Goal: Connect with others: Connect with others

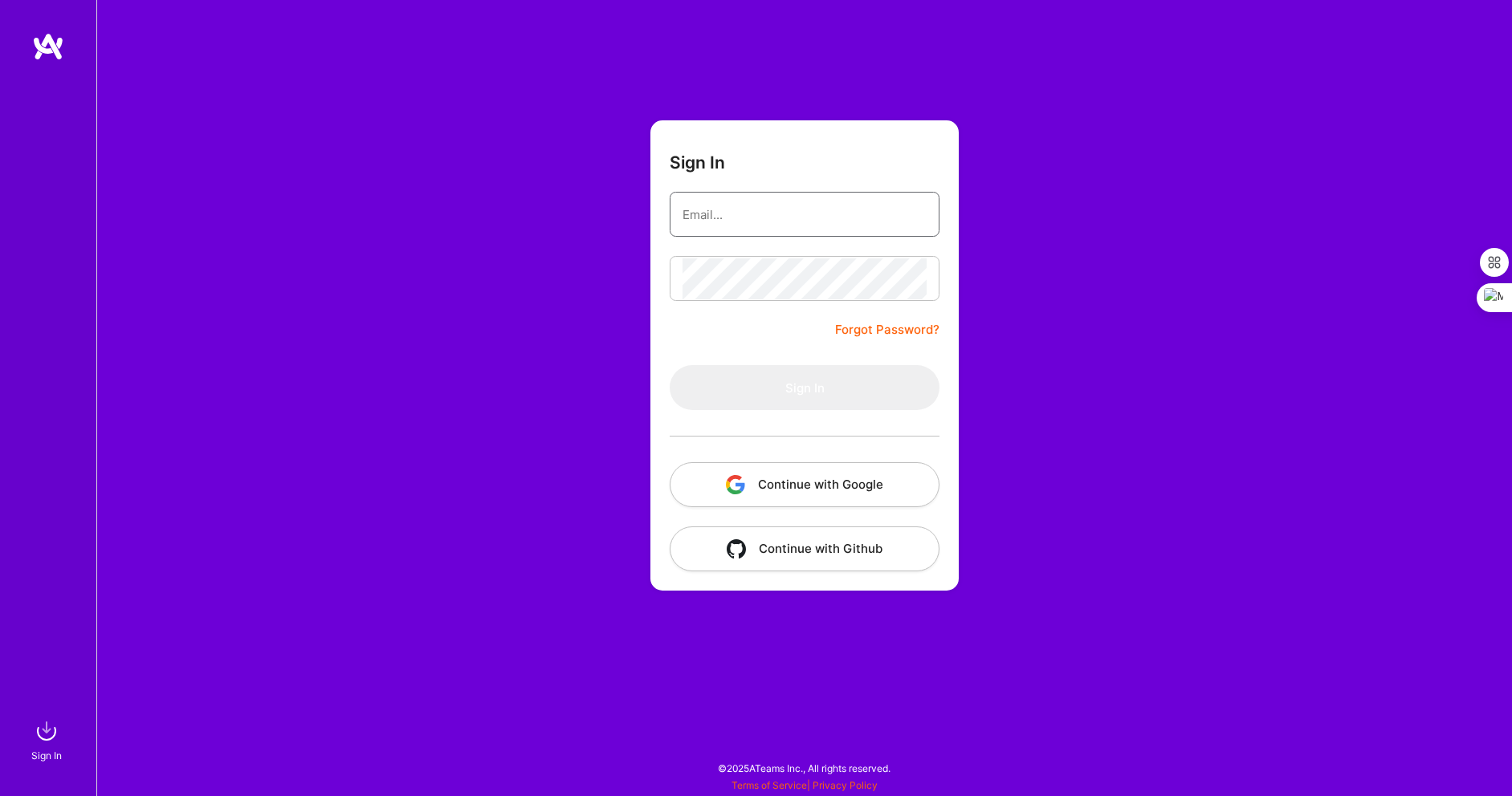
type input "[EMAIL_ADDRESS]"
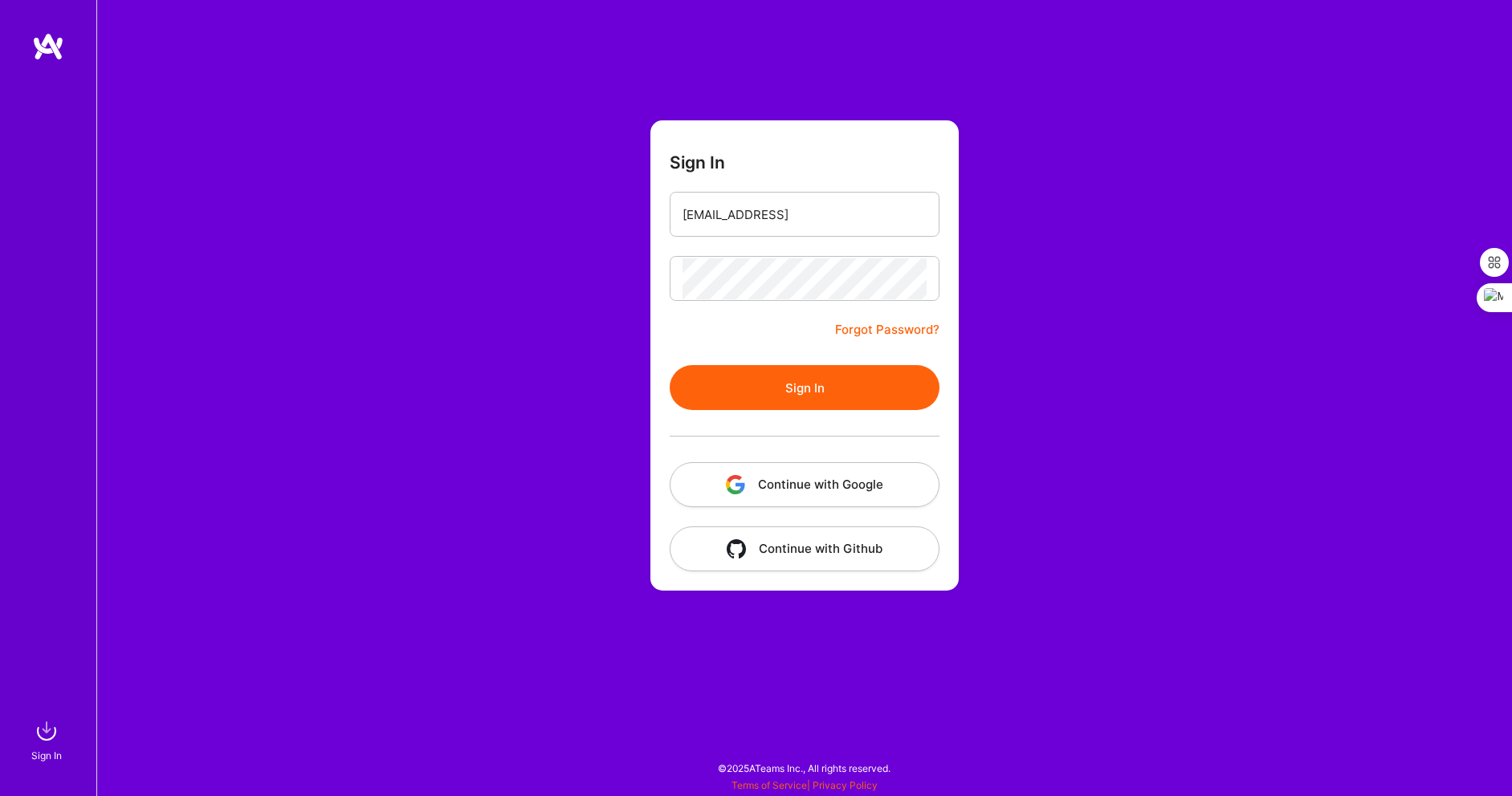
click at [717, 322] on form "Sign In [EMAIL_ADDRESS] Forgot Password? Sign In Continue with Google Continue …" at bounding box center [804, 356] width 308 height 470
click at [800, 388] on button "Sign In" at bounding box center [805, 388] width 270 height 45
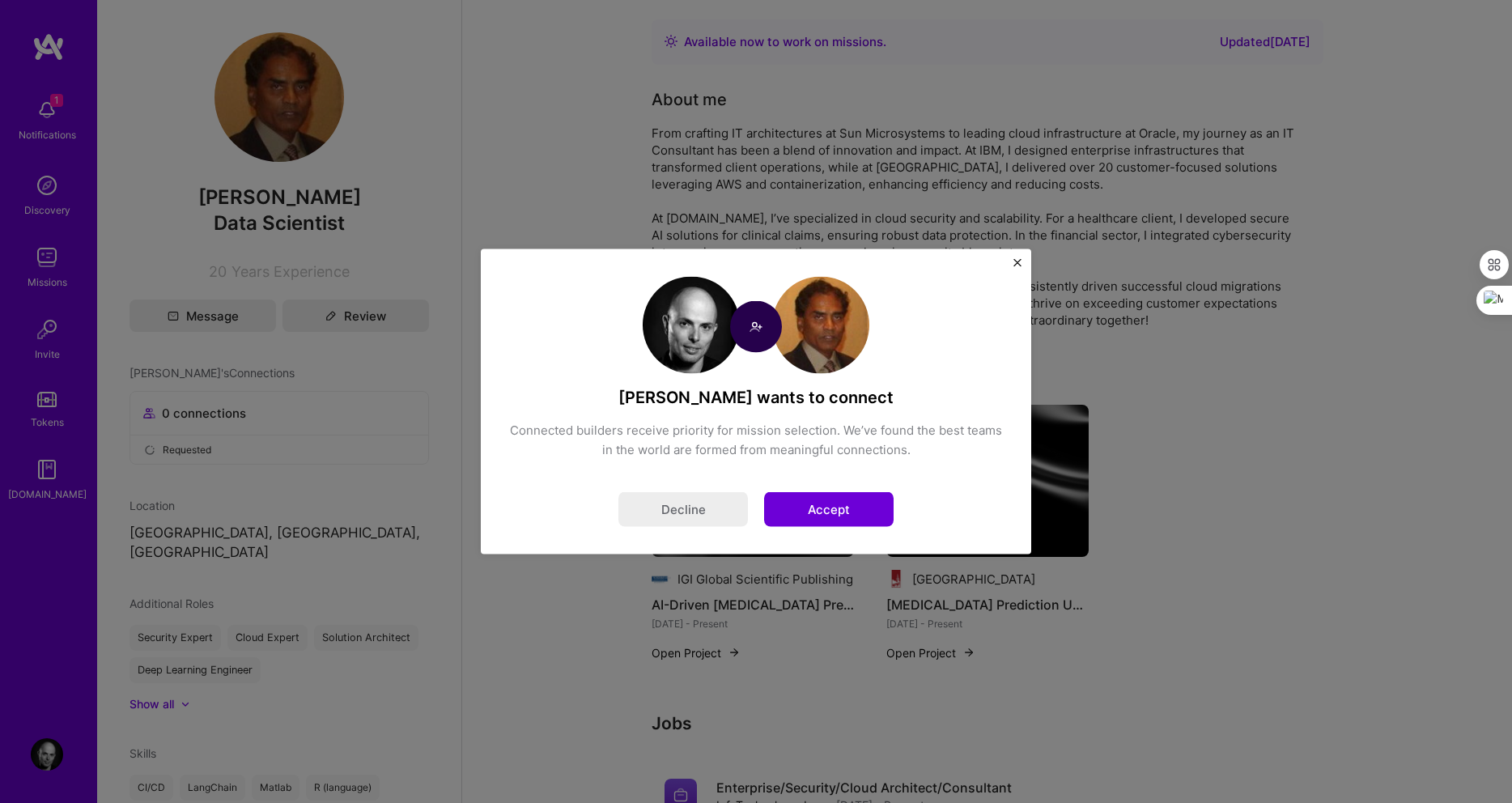
drag, startPoint x: 943, startPoint y: 300, endPoint x: 960, endPoint y: 356, distance: 58.5
click at [960, 356] on div "[PERSON_NAME] wants to connect Connected builders receive priority for mission …" at bounding box center [756, 402] width 496 height 250
click at [836, 504] on button "Accept" at bounding box center [828, 509] width 129 height 35
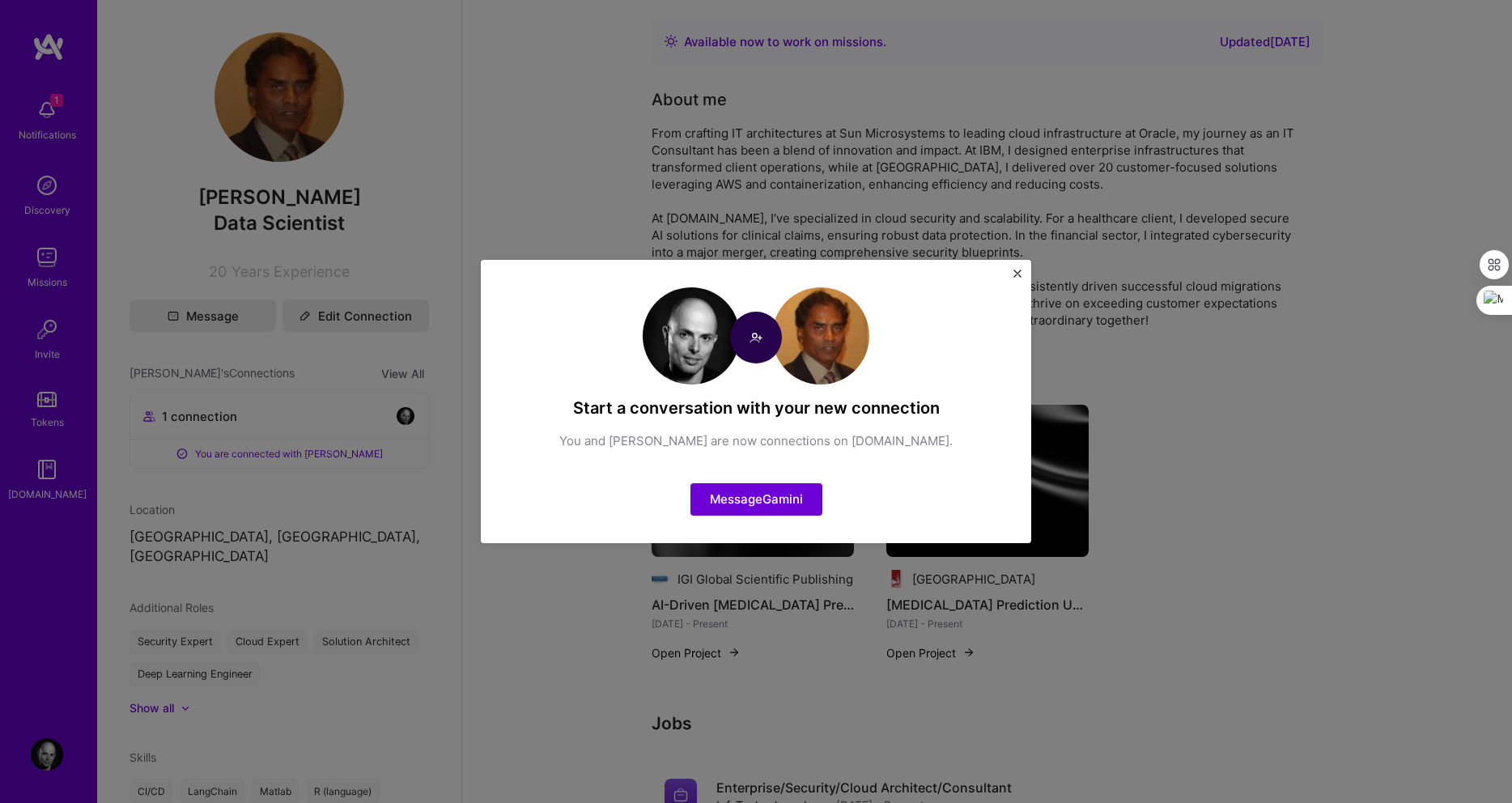
click at [1020, 277] on img "Close" at bounding box center [1017, 273] width 8 height 9
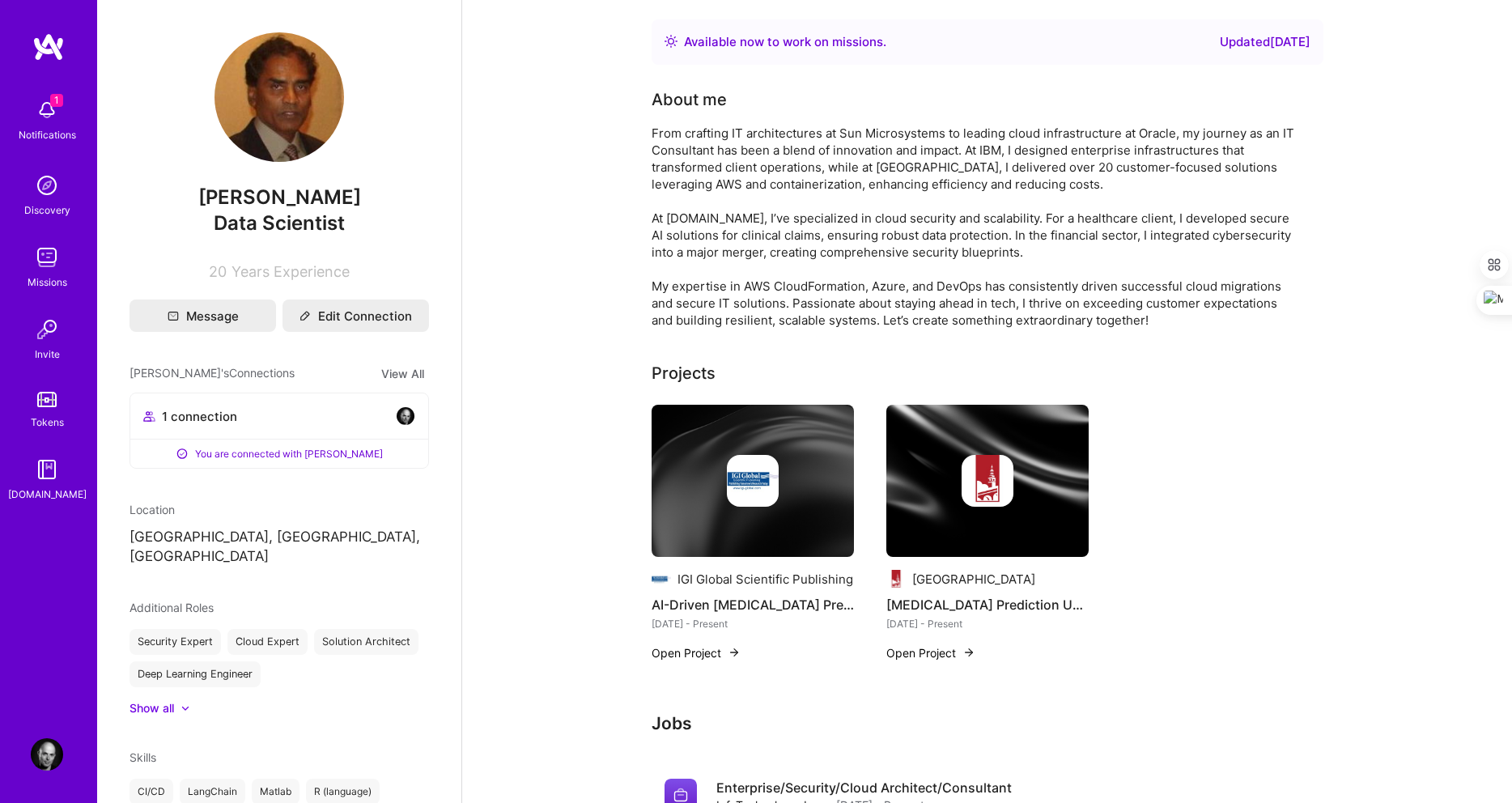
click at [682, 653] on button "Open Project" at bounding box center [696, 653] width 89 height 17
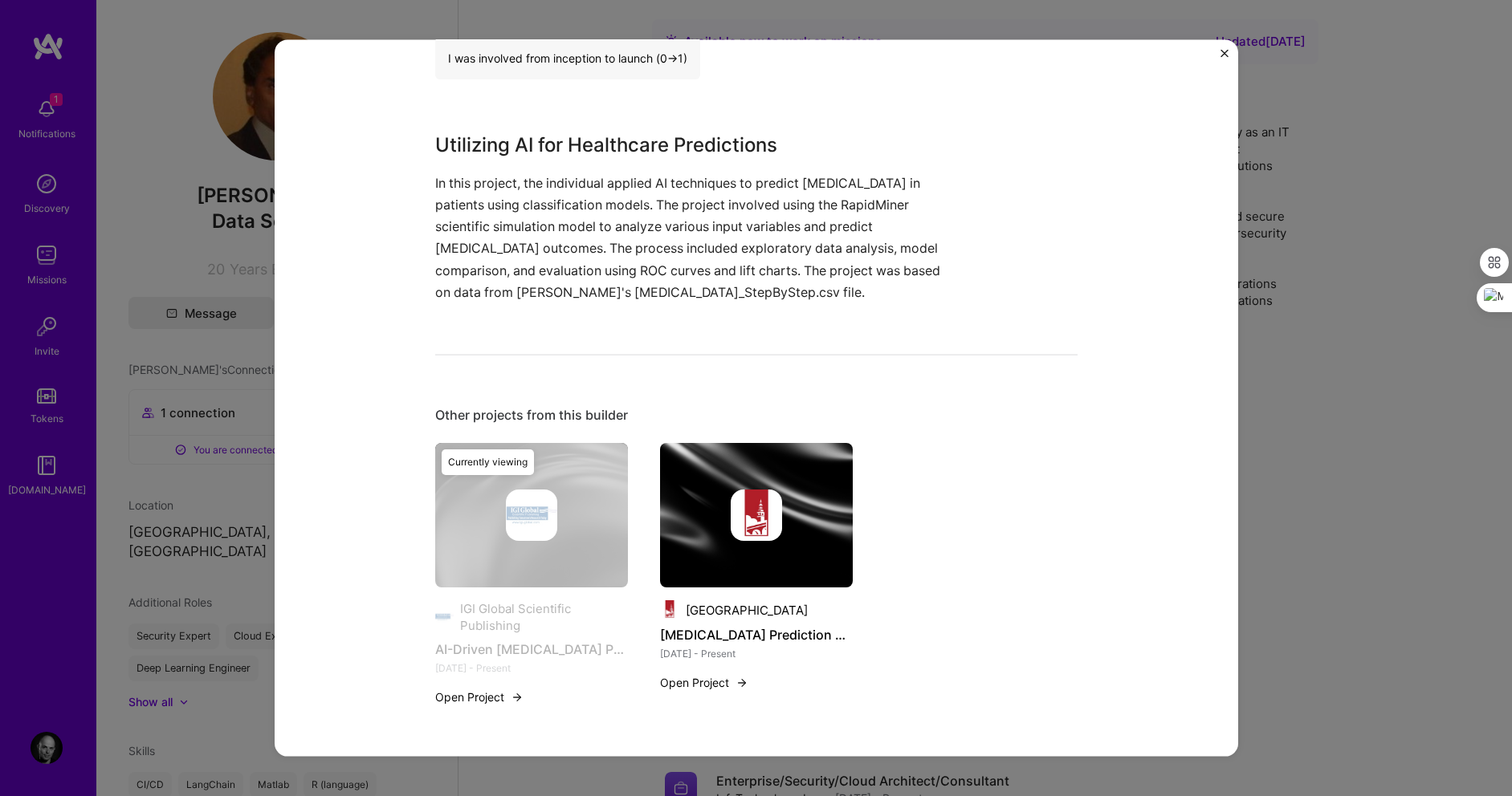
scroll to position [17, 0]
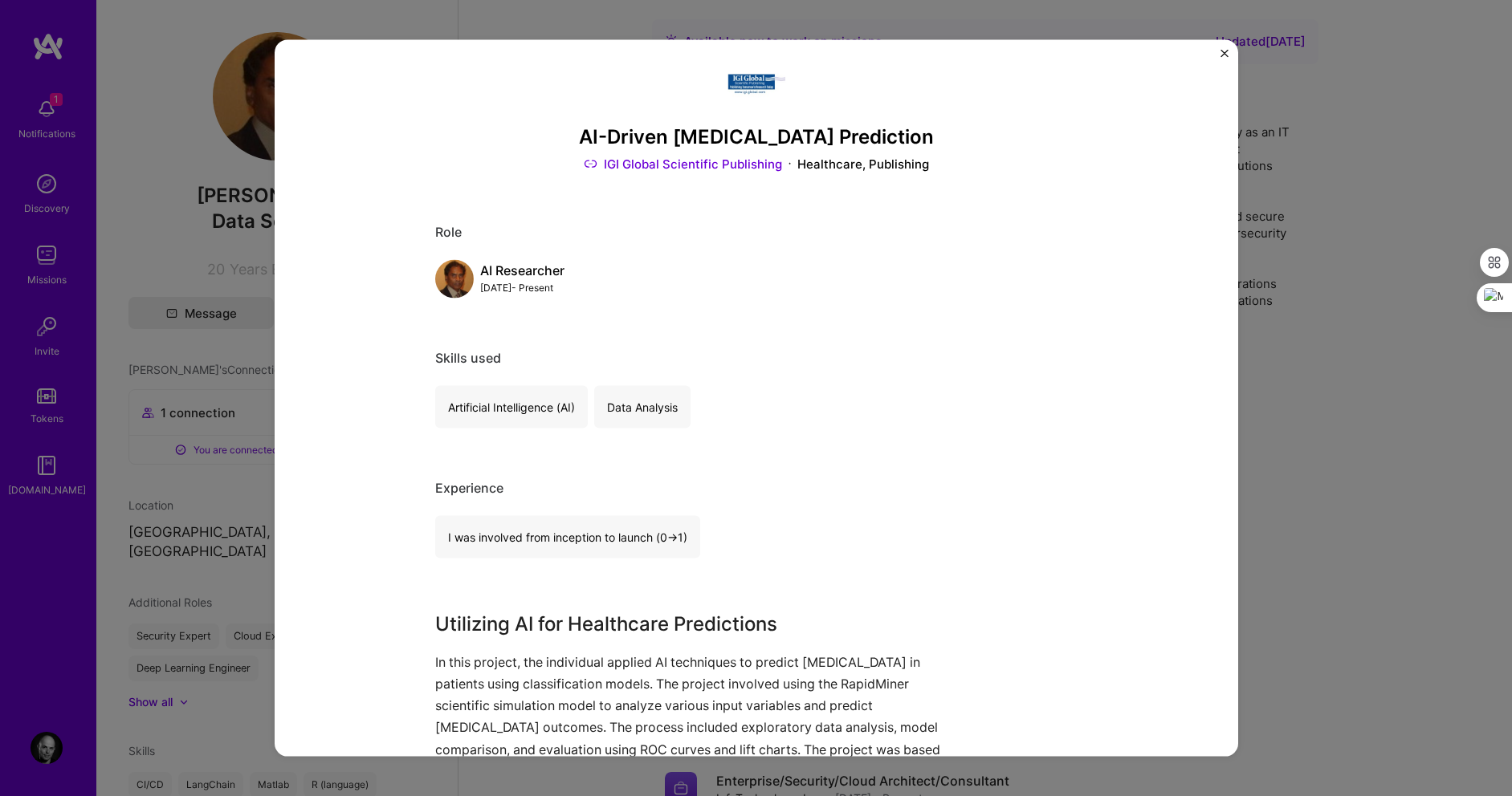
click at [1217, 55] on div "AI-Driven [MEDICAL_DATA] Prediction IGI Global Scientific Publishing Healthcare…" at bounding box center [756, 398] width 964 height 716
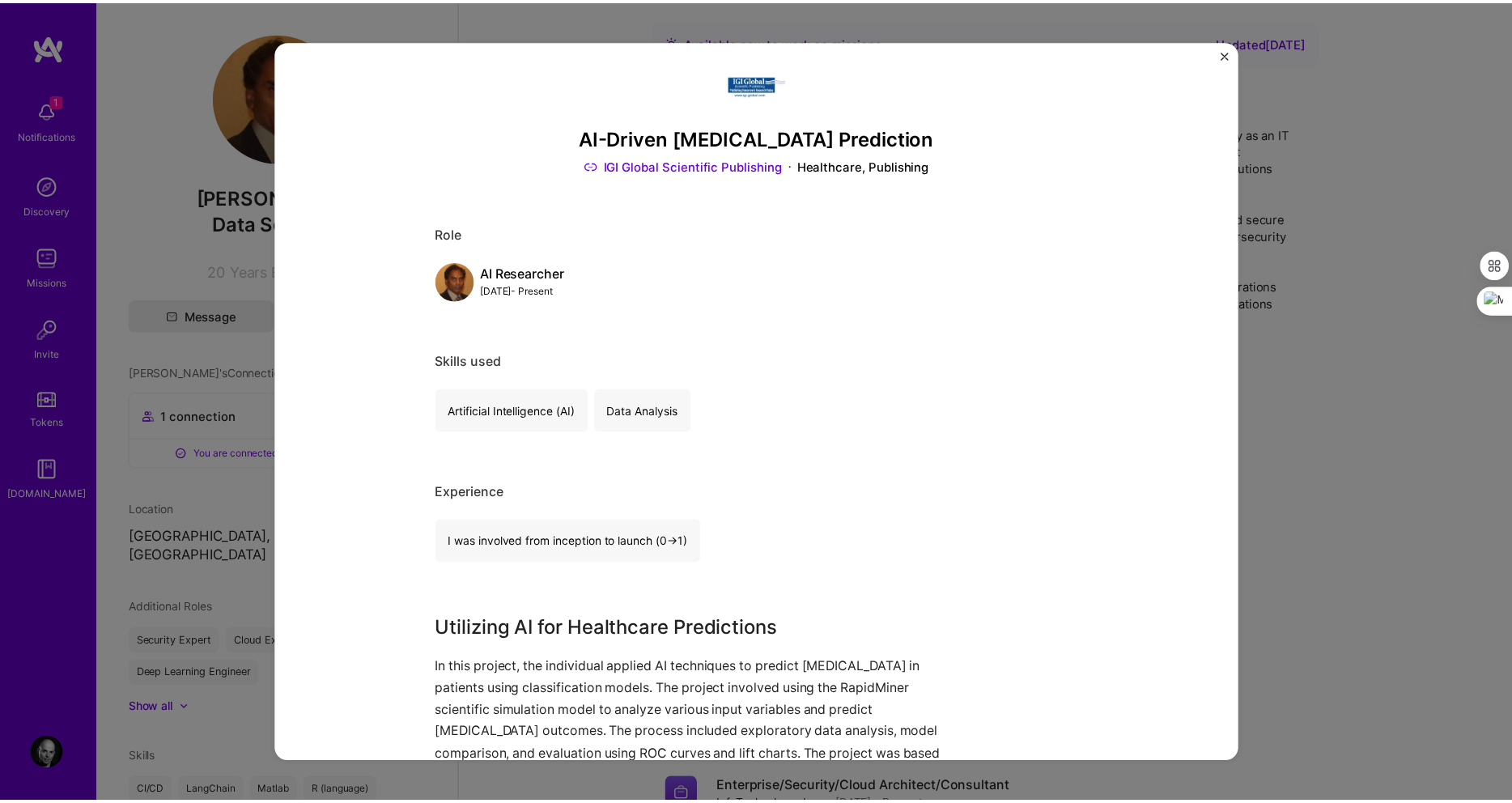
scroll to position [0, 0]
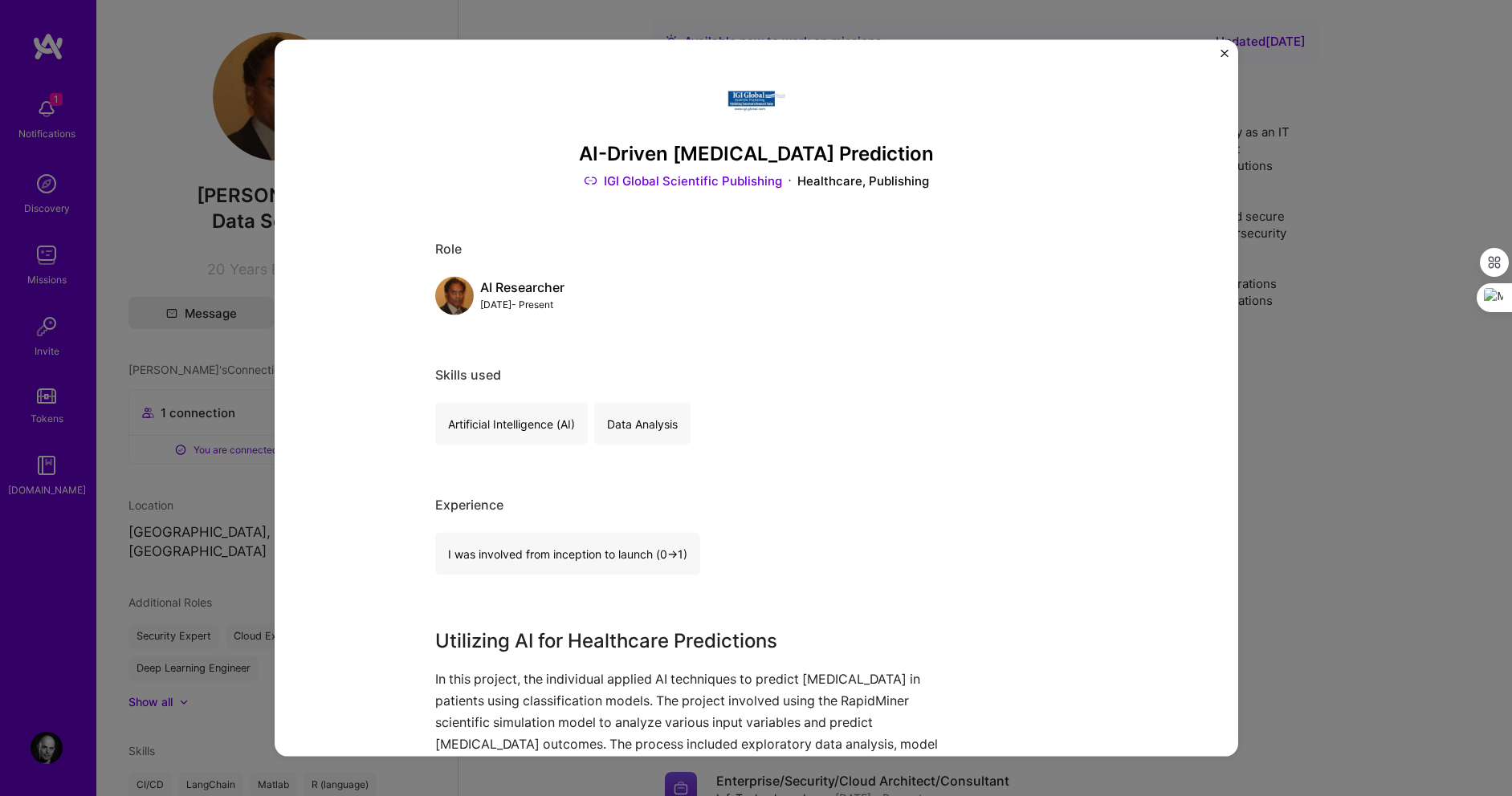
click at [1223, 57] on img "Close" at bounding box center [1224, 53] width 8 height 8
